Goal: Use online tool/utility: Utilize a website feature to perform a specific function

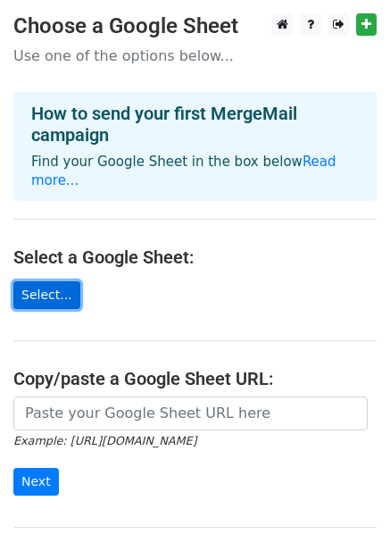
click at [47, 281] on link "Select..." at bounding box center [46, 295] width 67 height 28
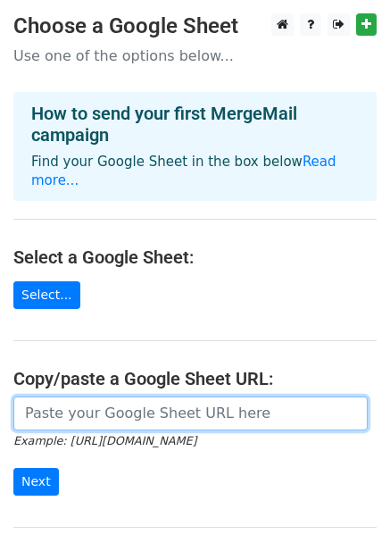
click at [46, 397] on input "url" at bounding box center [190, 414] width 355 height 34
paste input "[URL][DOMAIN_NAME]"
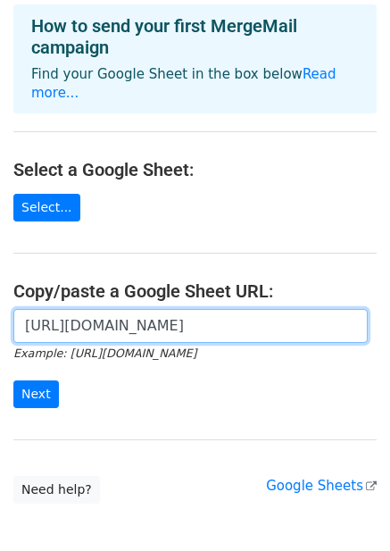
scroll to position [89, 0]
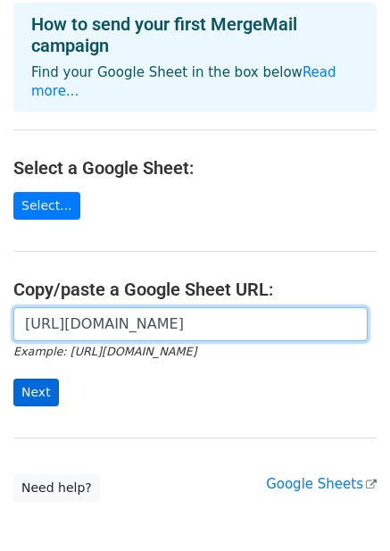
type input "[URL][DOMAIN_NAME]"
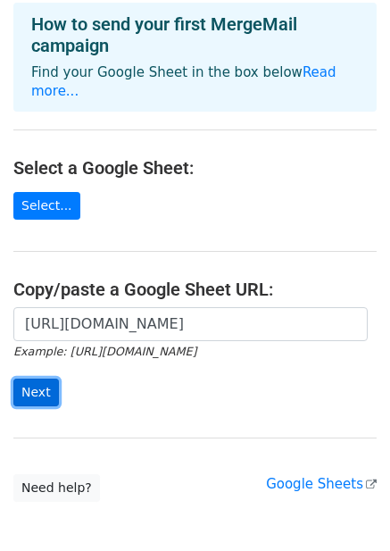
scroll to position [0, 0]
click at [39, 379] on input "Next" at bounding box center [36, 393] width 46 height 28
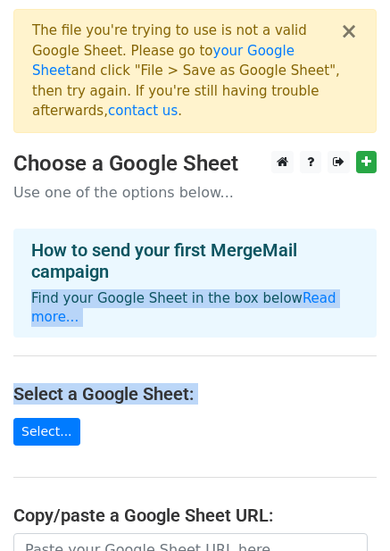
drag, startPoint x: 388, startPoint y: 241, endPoint x: 406, endPoint y: 413, distance: 172.5
click at [389, 413] on html "× The file you're trying to use is not a valid Google Sheet. Please go to your …" at bounding box center [195, 436] width 390 height 872
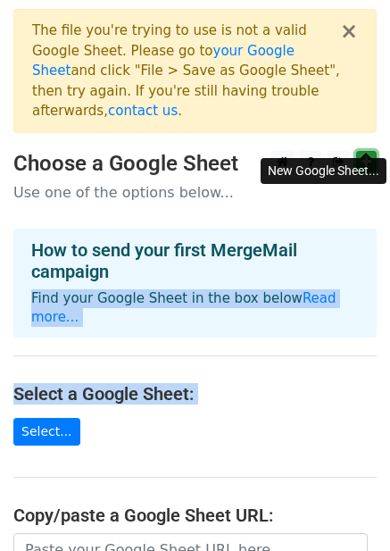
click at [365, 155] on icon at bounding box center [367, 161] width 10 height 13
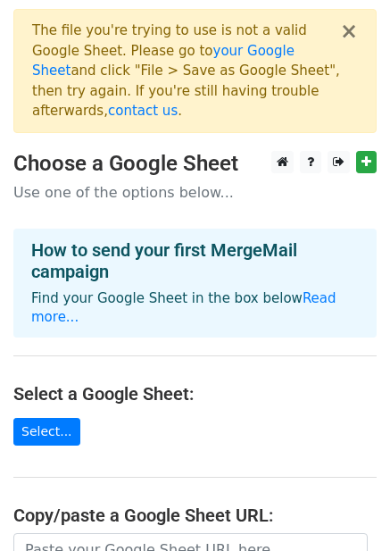
click at [257, 410] on main "× The file you're trying to use is not a valid Google Sheet. Please go to your …" at bounding box center [195, 369] width 390 height 720
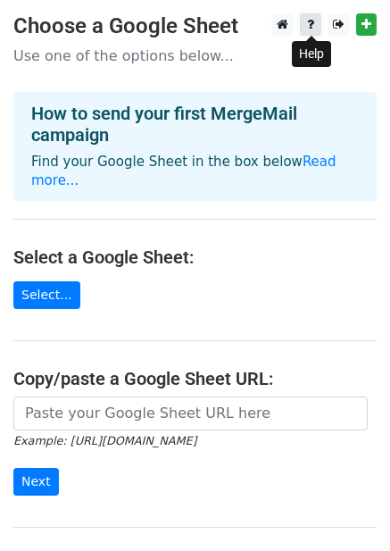
click at [316, 25] on link at bounding box center [310, 24] width 21 height 22
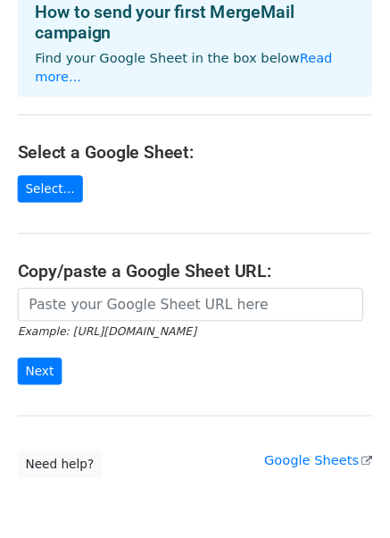
scroll to position [106, 0]
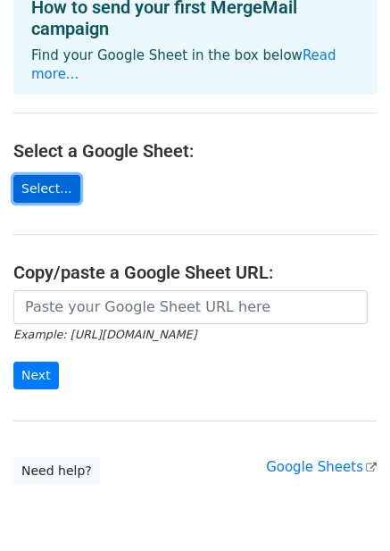
click at [55, 175] on link "Select..." at bounding box center [46, 189] width 67 height 28
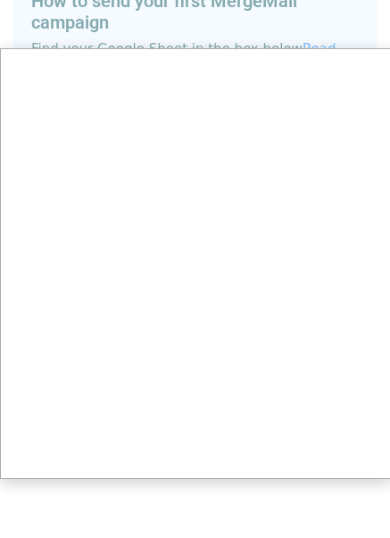
scroll to position [174, 0]
